Goal: Task Accomplishment & Management: Manage account settings

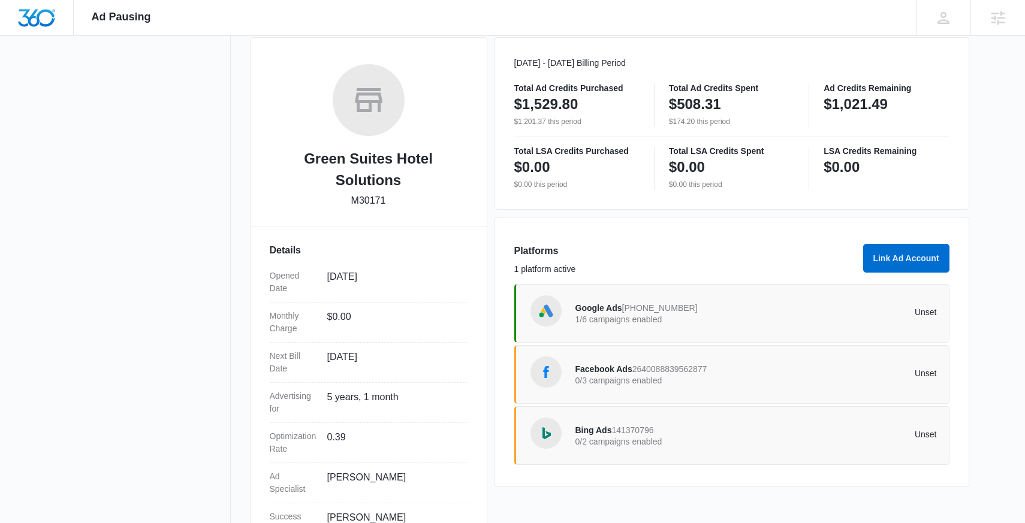
scroll to position [182, 0]
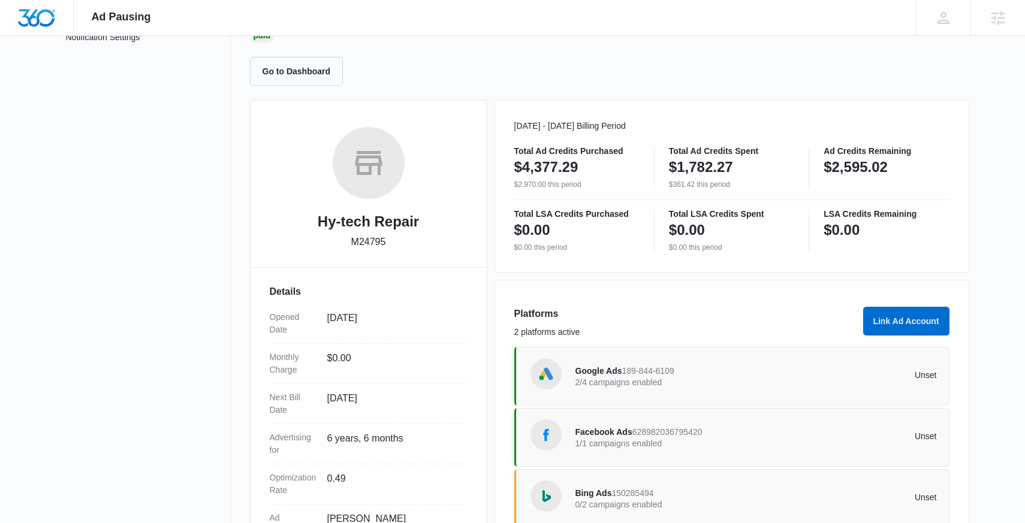
scroll to position [198, 0]
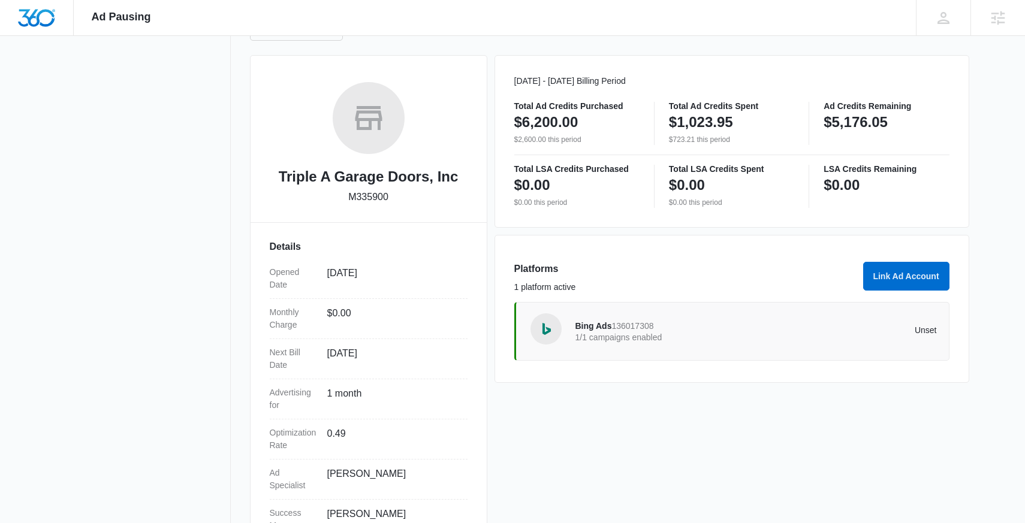
scroll to position [146, 0]
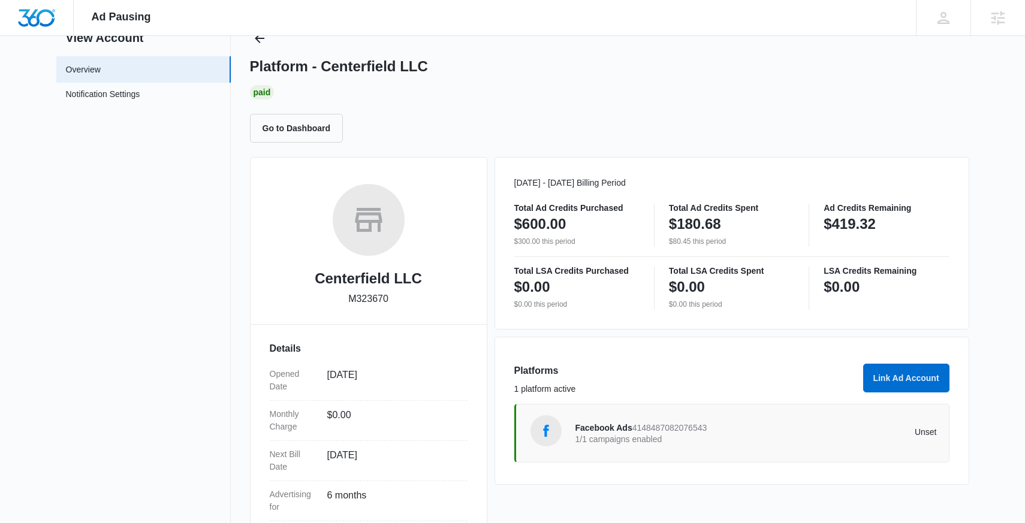
scroll to position [45, 0]
